Goal: Complete application form: Complete application form

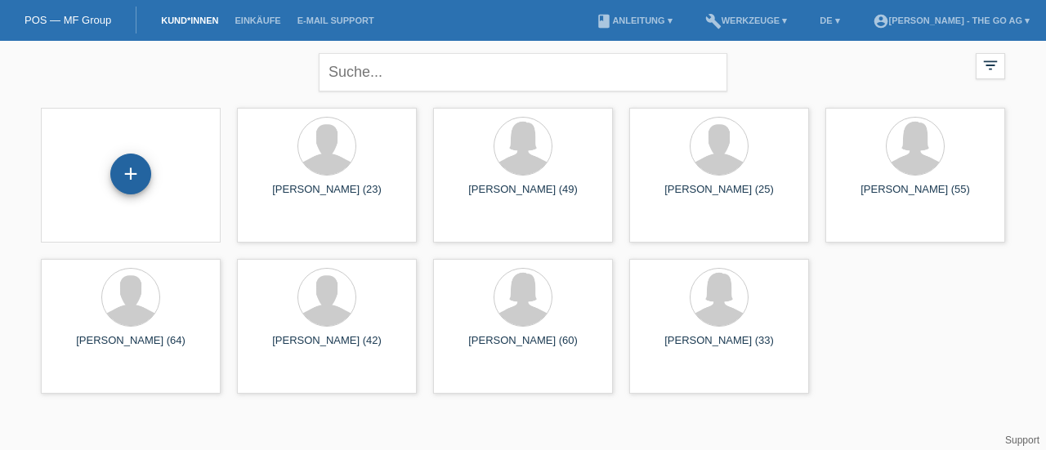
click at [117, 178] on div "+" at bounding box center [130, 174] width 39 height 28
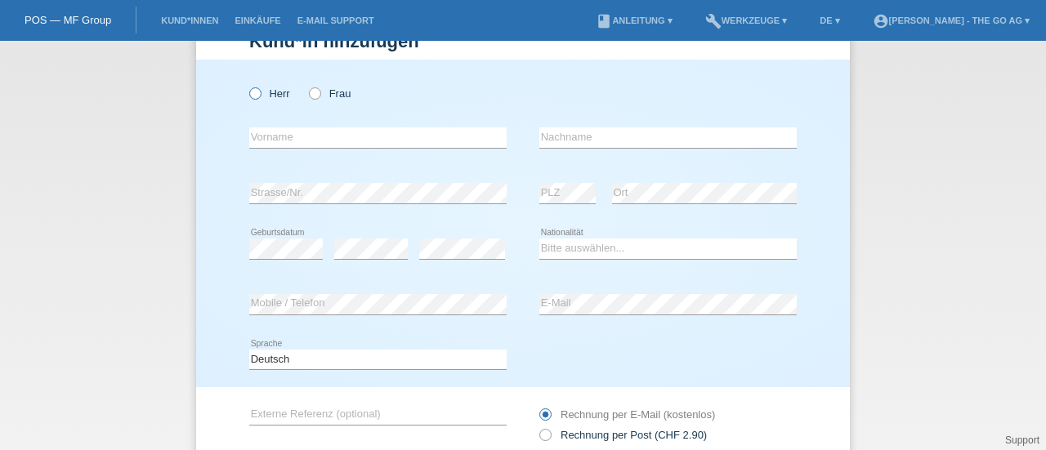
scroll to position [60, 0]
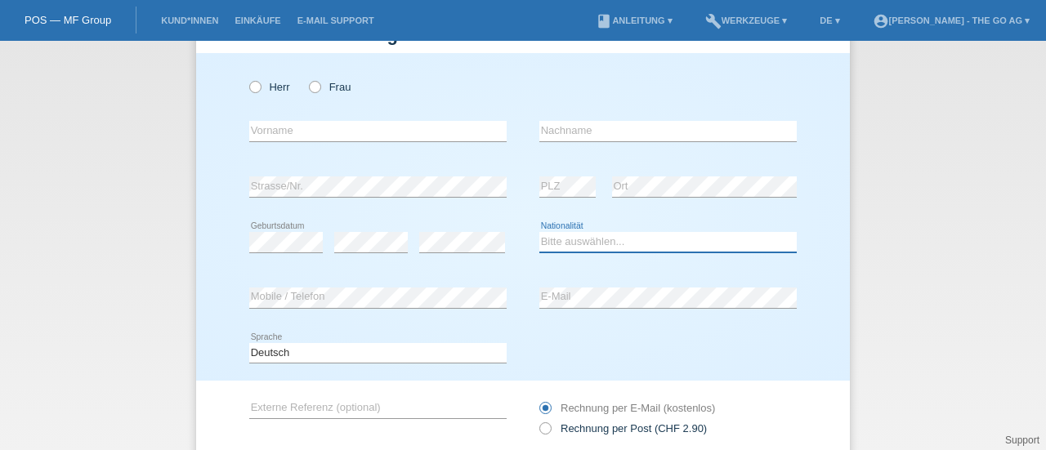
click at [598, 232] on select "Bitte auswählen... [GEOGRAPHIC_DATA] [GEOGRAPHIC_DATA] [GEOGRAPHIC_DATA] [GEOGR…" at bounding box center [669, 242] width 258 height 20
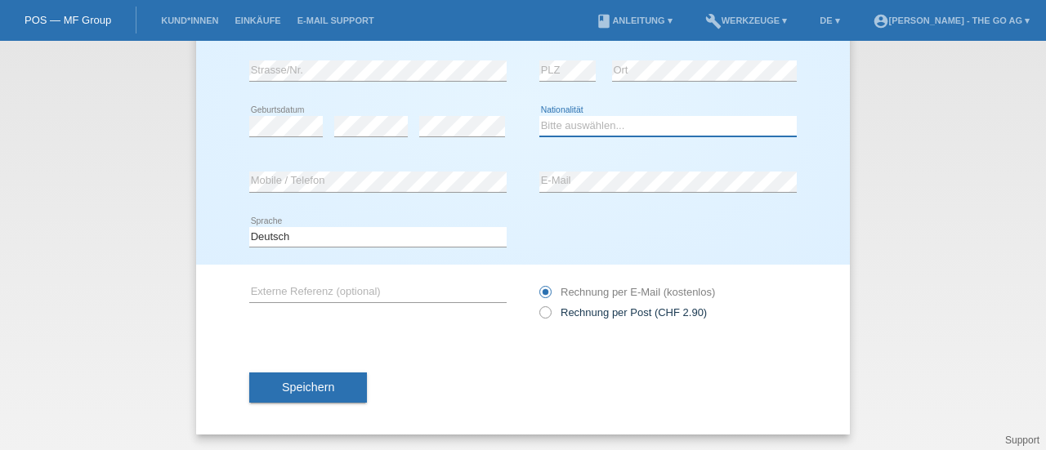
click at [591, 131] on select "Bitte auswählen... [GEOGRAPHIC_DATA] [GEOGRAPHIC_DATA] [GEOGRAPHIC_DATA] [GEOGR…" at bounding box center [669, 126] width 258 height 20
select select "AF"
click at [540, 116] on select "Bitte auswählen... [GEOGRAPHIC_DATA] [GEOGRAPHIC_DATA] [GEOGRAPHIC_DATA] [GEOGR…" at bounding box center [669, 126] width 258 height 20
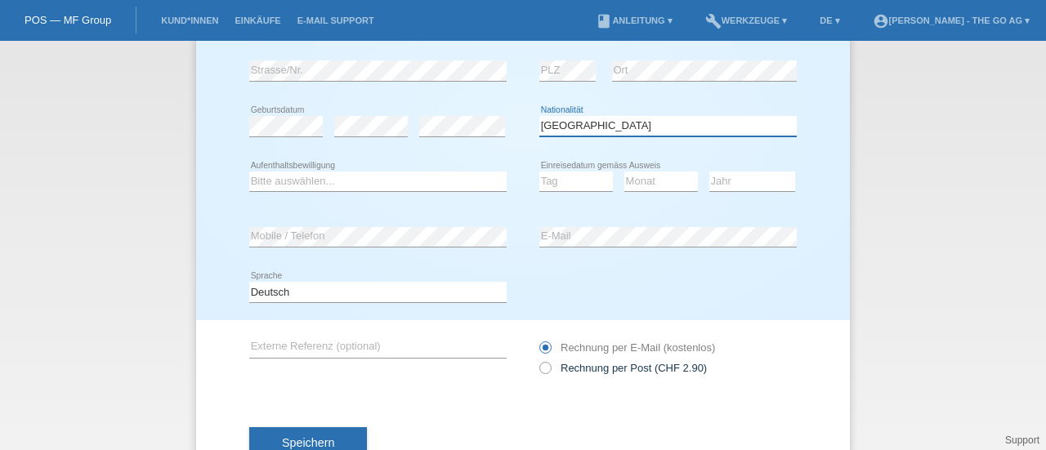
scroll to position [0, 0]
